Goal: Navigation & Orientation: Find specific page/section

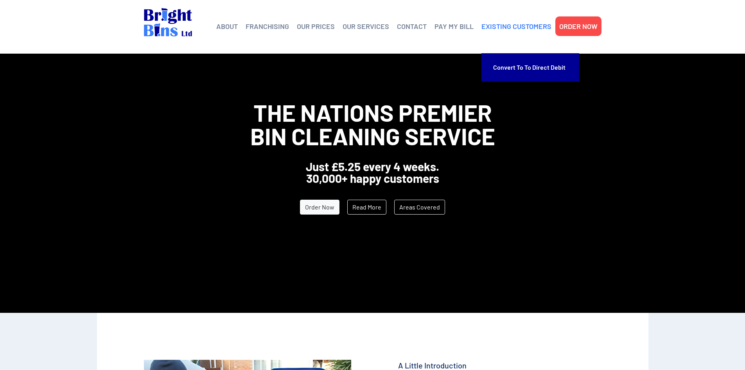
click at [522, 29] on link "EXISTING CUSTOMERS" at bounding box center [517, 26] width 70 height 12
